Goal: Book appointment/travel/reservation

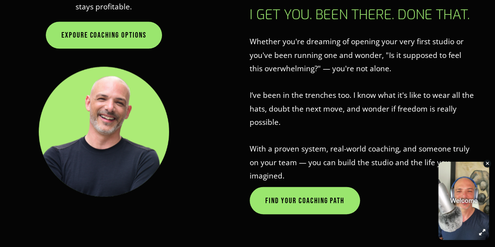
scroll to position [487, 0]
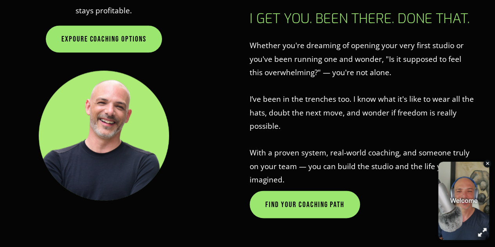
click at [464, 192] on icon "button" at bounding box center [463, 196] width 11 height 11
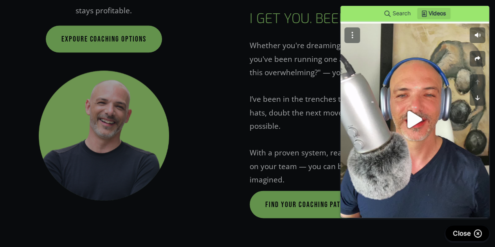
click at [219, 165] on div at bounding box center [247, 185] width 495 height 370
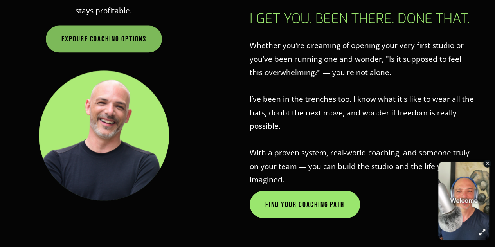
click at [119, 38] on link "EXPOURE COACHING OPTIONS" at bounding box center [104, 38] width 116 height 27
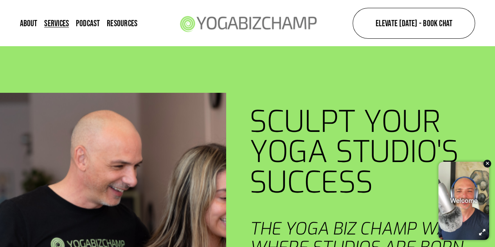
click at [417, 31] on link "Elevate [DATE] - Book Chat" at bounding box center [413, 23] width 123 height 31
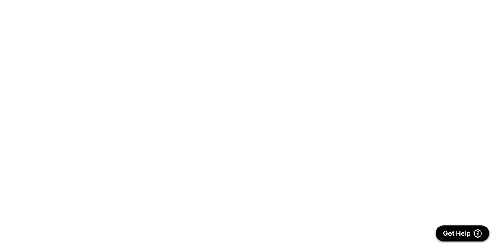
scroll to position [737, 0]
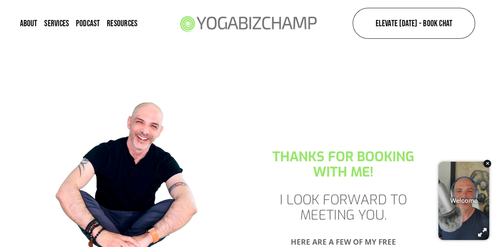
click at [473, 191] on div "button" at bounding box center [463, 197] width 51 height 78
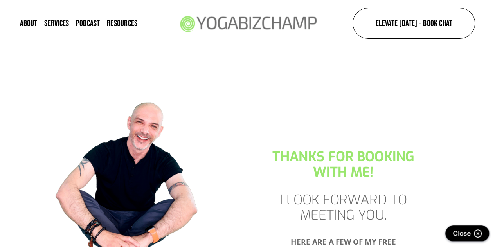
click at [0, 0] on div at bounding box center [0, 0] width 0 height 0
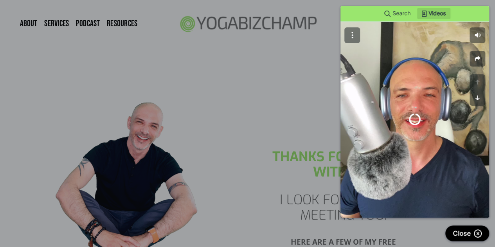
click at [473, 191] on div "Close" at bounding box center [456, 194] width 74 height 102
click at [416, 90] on icon at bounding box center [414, 96] width 15 height 20
click at [451, 176] on div at bounding box center [414, 92] width 149 height 188
